Goal: Submit feedback/report problem

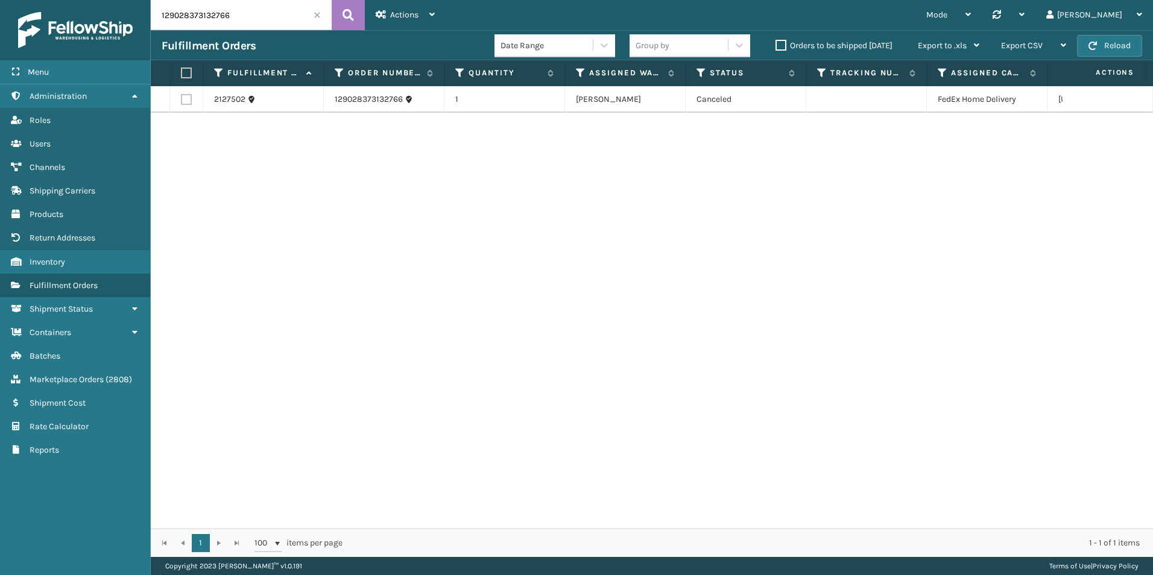
click at [227, 5] on input "129028373132766" at bounding box center [241, 15] width 181 height 30
click at [106, 375] on link "Marketplace Orders ( 2808 )" at bounding box center [75, 380] width 150 height 24
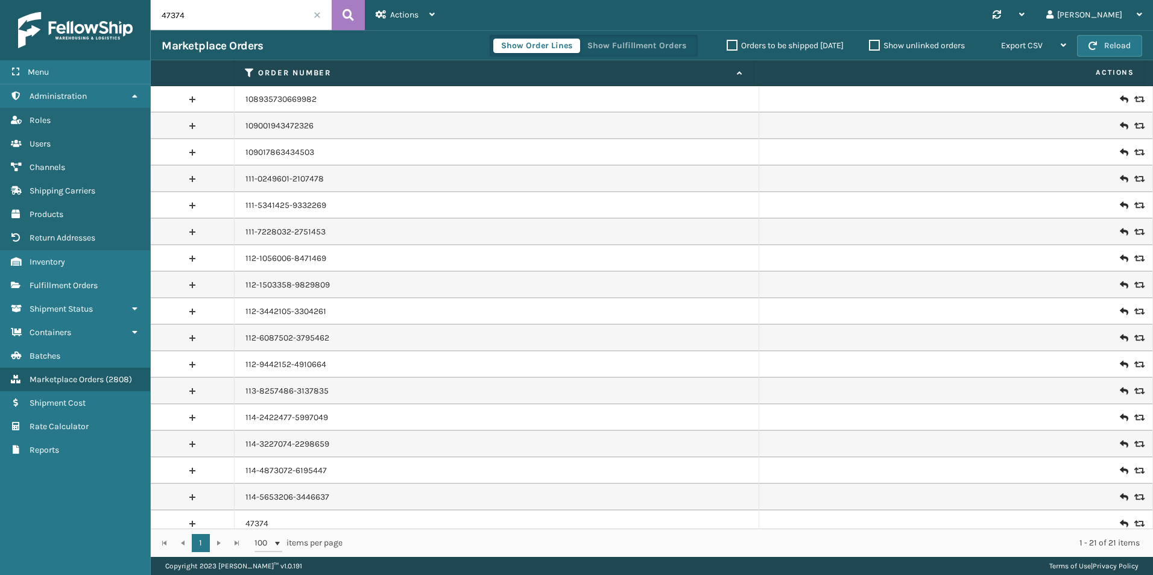
click at [244, 17] on input "47374" at bounding box center [241, 15] width 181 height 30
paste input "111-5976495-7615438"
type input "111-5976495-7615438"
click at [341, 2] on button at bounding box center [348, 15] width 33 height 30
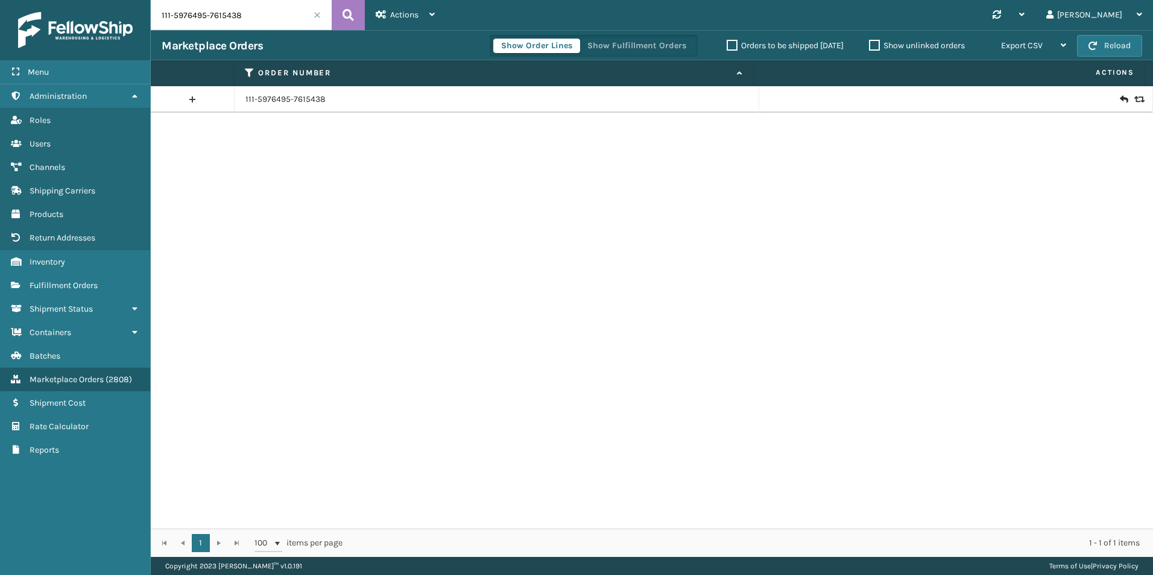
click at [1134, 97] on icon at bounding box center [1137, 99] width 7 height 8
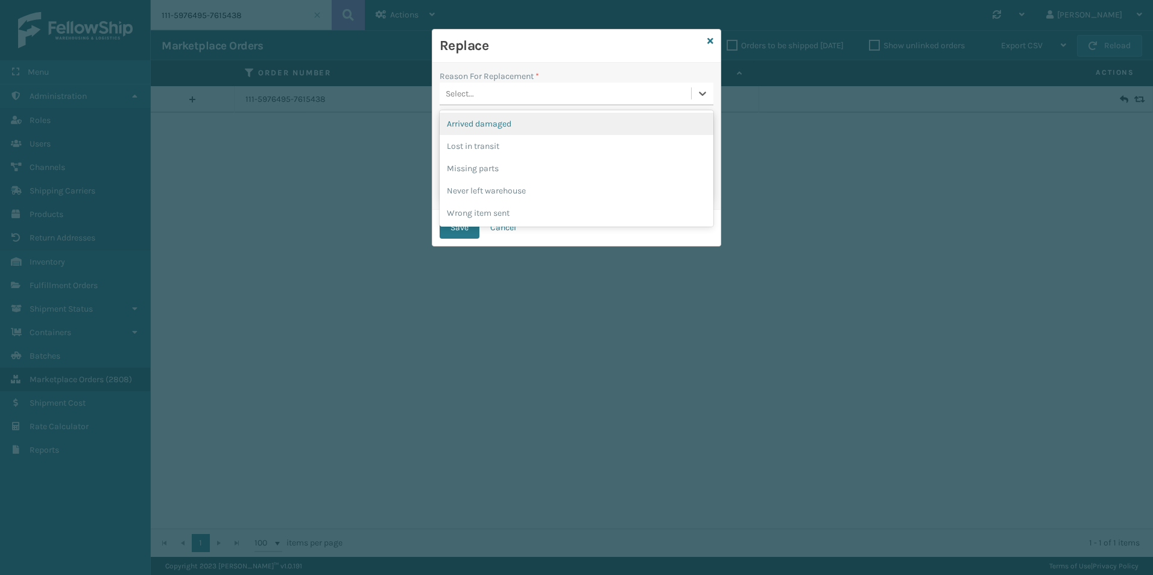
click at [564, 92] on div "Select..." at bounding box center [565, 94] width 251 height 20
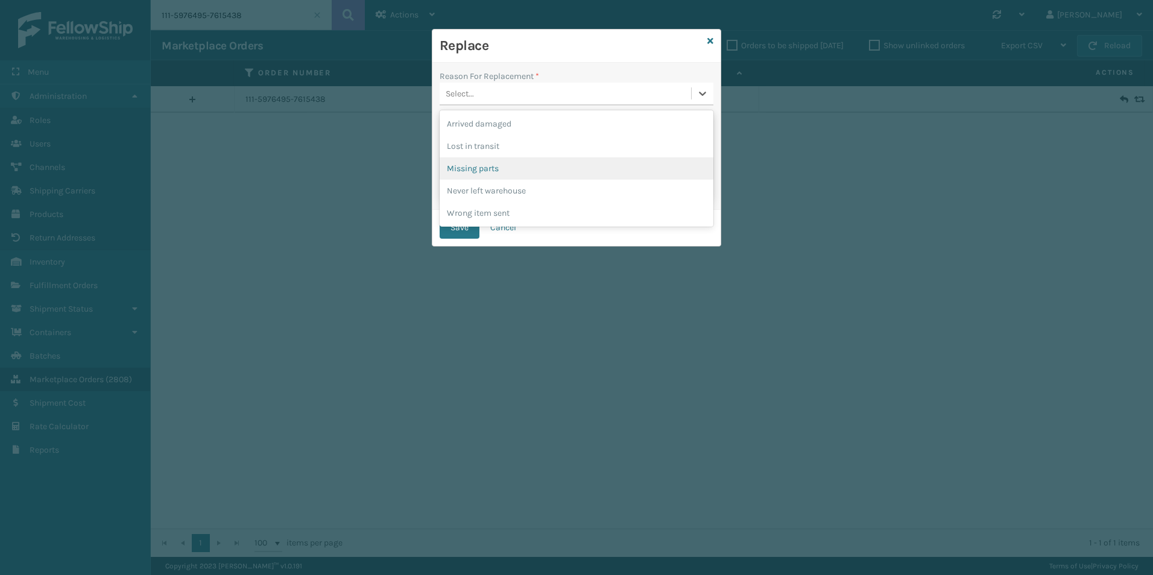
click at [505, 167] on div "Missing parts" at bounding box center [577, 168] width 274 height 22
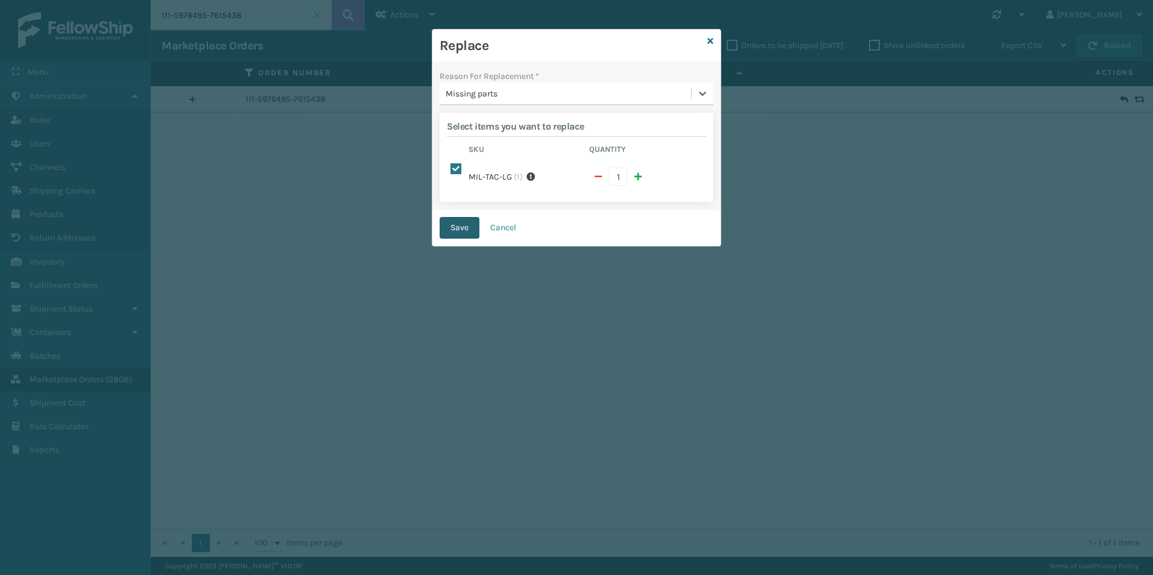
click at [475, 217] on button "Save" at bounding box center [460, 228] width 40 height 22
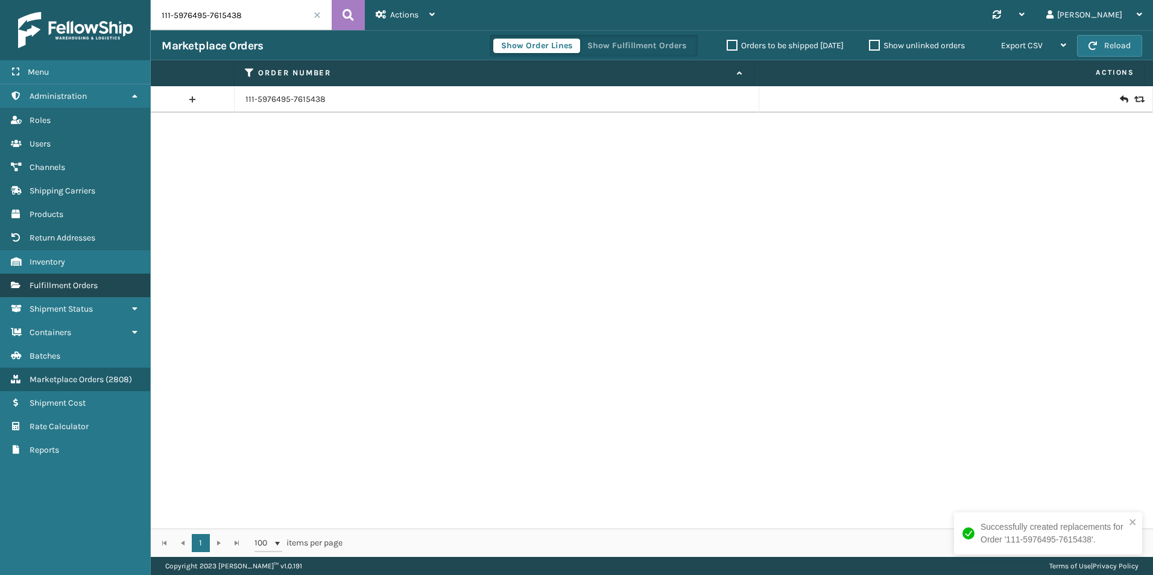
click at [95, 279] on link "Fulfillment Orders" at bounding box center [75, 286] width 150 height 24
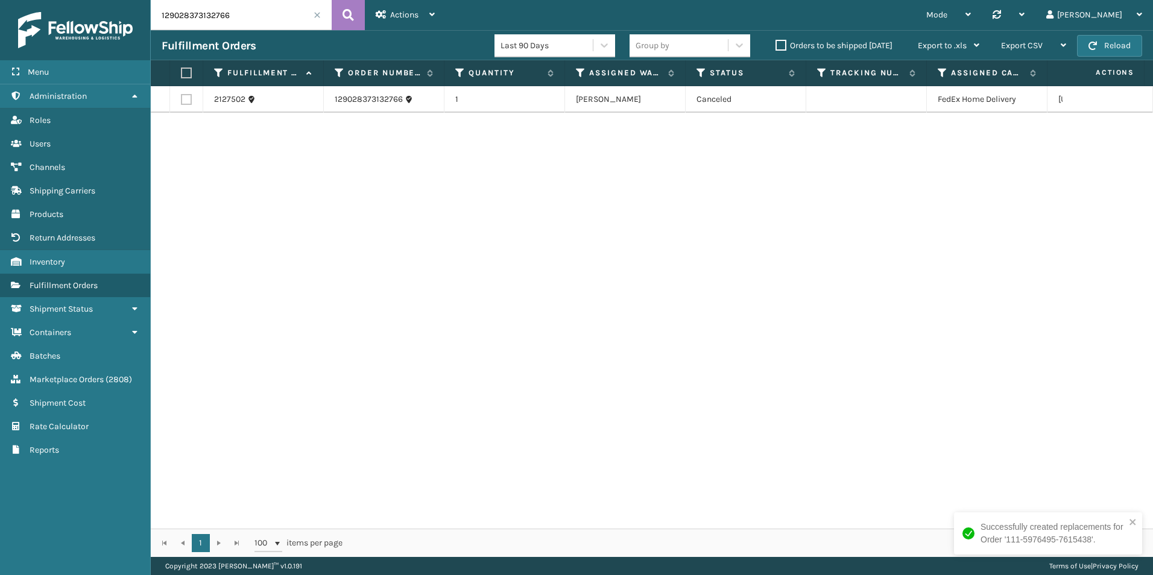
click at [235, 24] on input "129028373132766" at bounding box center [241, 15] width 181 height 30
paste input "11-5976495-7615438"
type input "111-5976495-7615438"
click at [356, 4] on button at bounding box center [348, 15] width 33 height 30
